Goal: Task Accomplishment & Management: Manage account settings

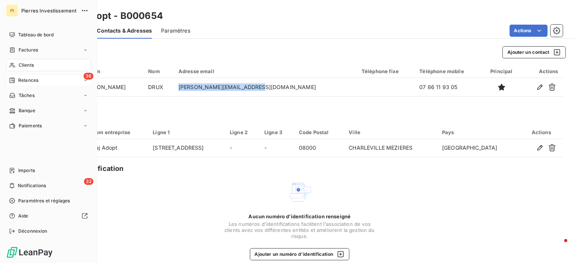
click at [31, 84] on div "36 Relances" at bounding box center [48, 80] width 85 height 12
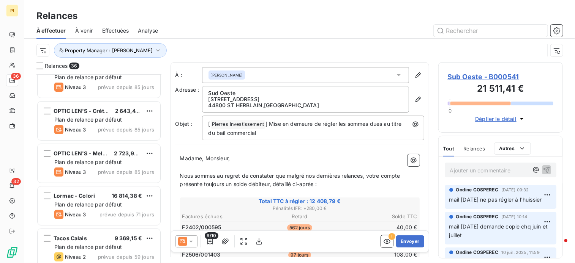
scroll to position [190, 0]
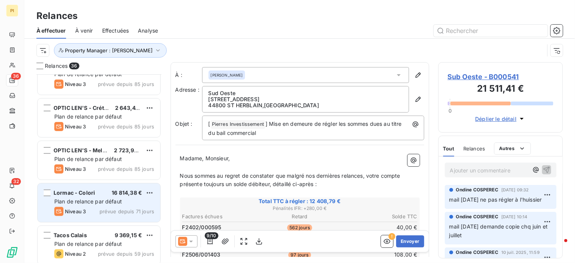
click at [121, 193] on span "16 814,38 €" at bounding box center [127, 193] width 30 height 6
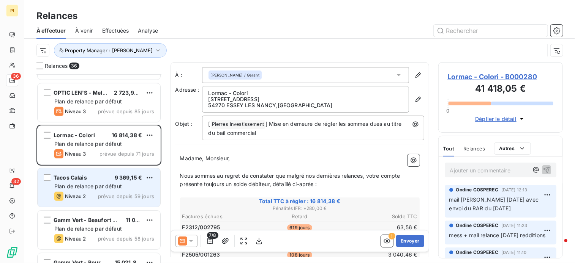
scroll to position [266, 0]
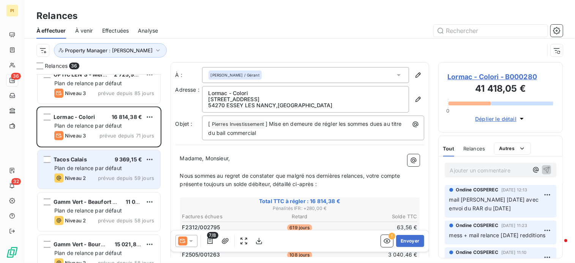
click at [108, 175] on span "prévue depuis 59 jours" at bounding box center [126, 178] width 56 height 6
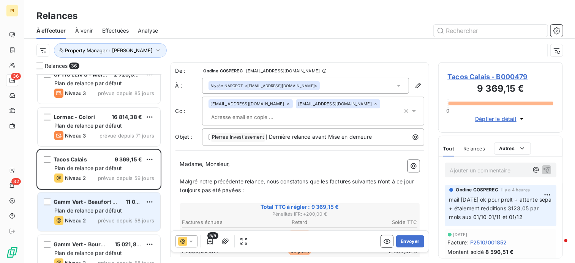
click at [107, 211] on span "Plan de relance par défaut" at bounding box center [88, 211] width 68 height 6
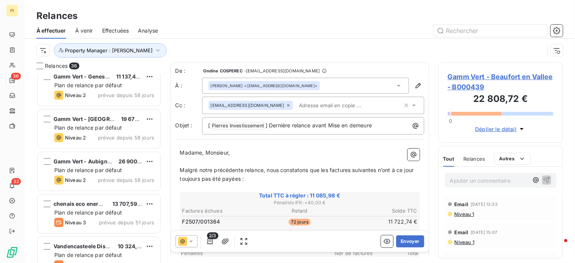
scroll to position [1214, 0]
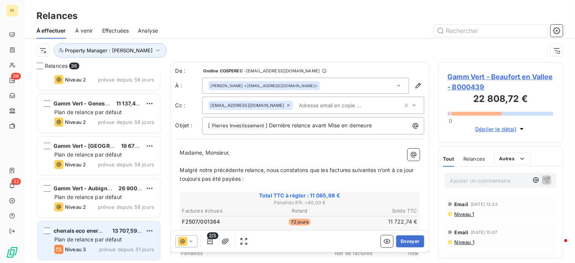
drag, startPoint x: 91, startPoint y: 239, endPoint x: 98, endPoint y: 232, distance: 9.1
click at [91, 238] on span "Plan de relance par défaut" at bounding box center [88, 239] width 68 height 6
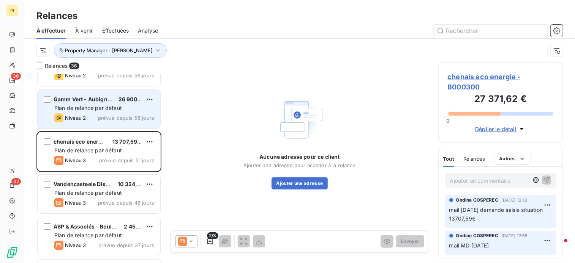
scroll to position [1328, 0]
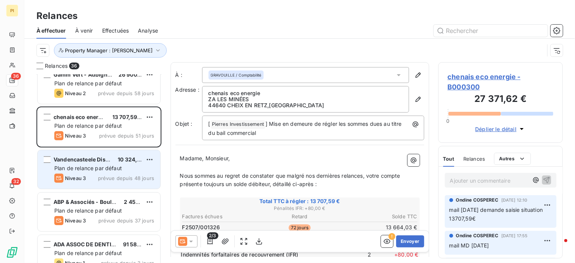
click at [99, 177] on span "prévue depuis 48 jours" at bounding box center [126, 178] width 56 height 6
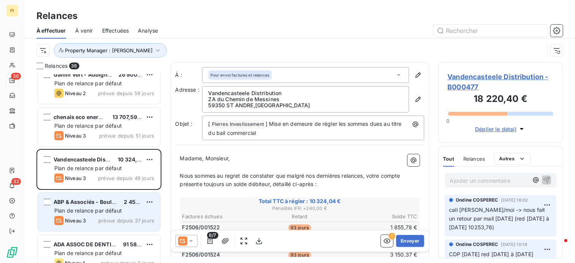
click at [90, 213] on span "Plan de relance par défaut" at bounding box center [88, 211] width 68 height 6
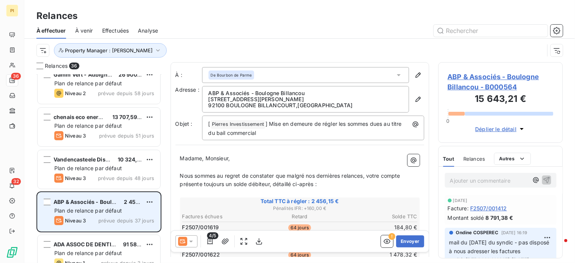
scroll to position [1341, 0]
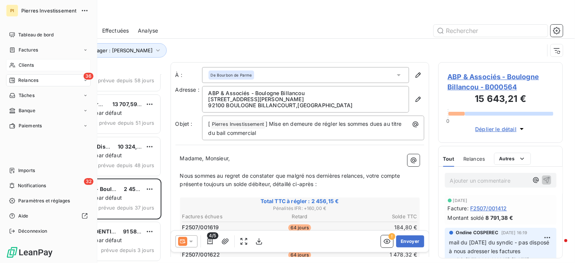
click at [35, 64] on div "Clients" at bounding box center [48, 65] width 85 height 12
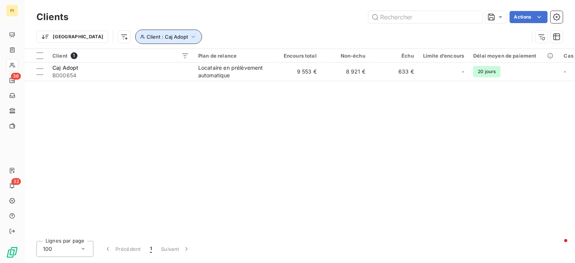
click at [189, 38] on icon "button" at bounding box center [193, 37] width 8 height 8
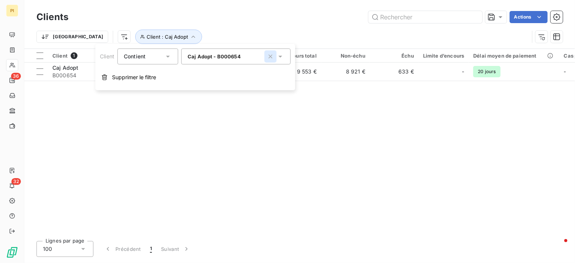
click at [269, 57] on icon "button" at bounding box center [270, 57] width 8 height 8
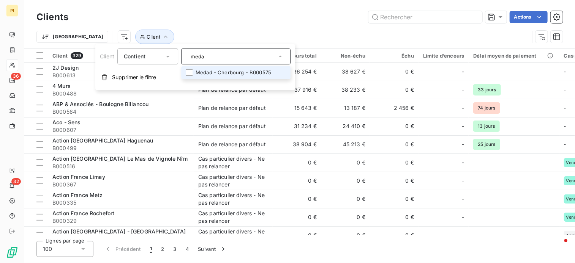
type input "meda"
click at [241, 69] on li "Medad - Cherbourg - B000575" at bounding box center [235, 72] width 109 height 13
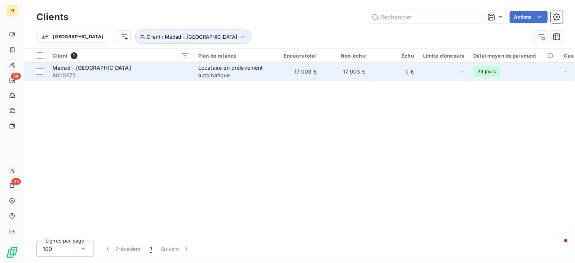
click at [338, 76] on td "17 003 €" at bounding box center [345, 72] width 49 height 18
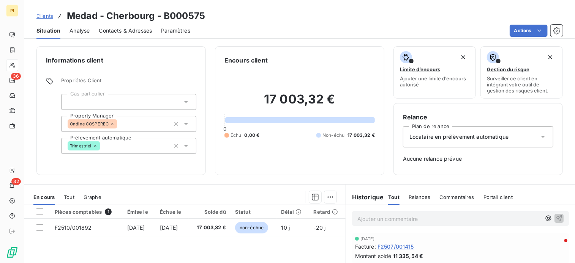
click at [388, 217] on p "Ajouter un commentaire ﻿" at bounding box center [448, 218] width 183 height 9
click at [468, 219] on span "mail [DATE] ok pour prelt mensuel des 3T25 AU 2T26" at bounding box center [425, 218] width 137 height 6
click at [556, 216] on icon "button" at bounding box center [559, 218] width 6 height 6
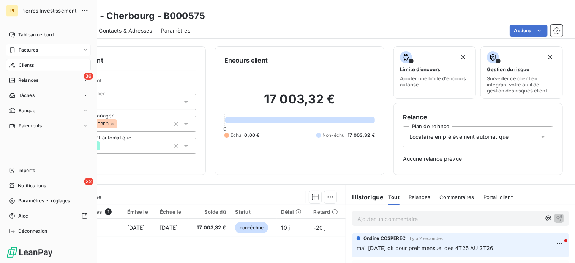
click at [36, 51] on span "Factures" at bounding box center [28, 50] width 19 height 7
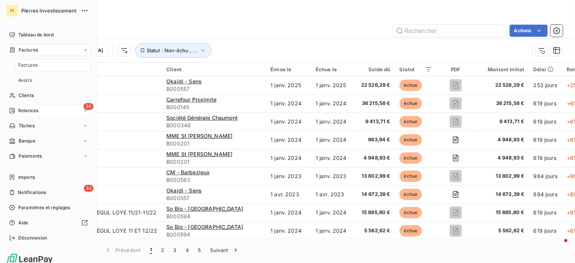
click at [29, 112] on span "Relances" at bounding box center [28, 110] width 20 height 7
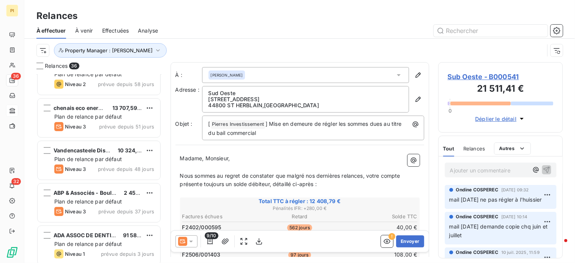
scroll to position [1341, 0]
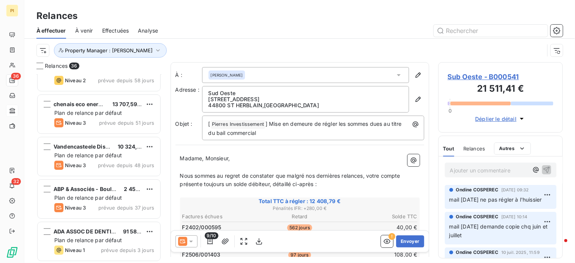
drag, startPoint x: 116, startPoint y: 198, endPoint x: 168, endPoint y: 180, distance: 54.1
click at [116, 198] on span "Plan de relance par défaut" at bounding box center [88, 198] width 68 height 6
